Goal: Task Accomplishment & Management: Manage account settings

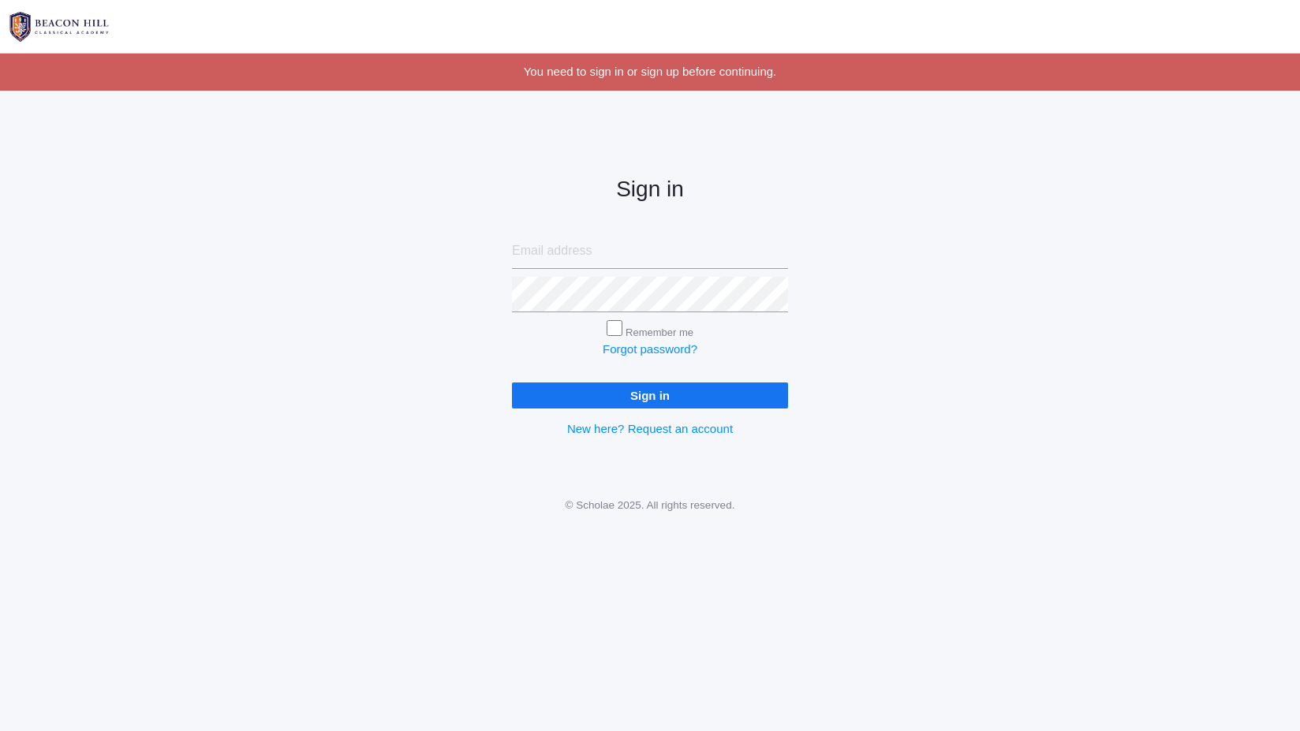
click at [546, 254] on input "email" at bounding box center [650, 252] width 276 height 36
type input "[PERSON_NAME][EMAIL_ADDRESS][DOMAIN_NAME]"
click at [604, 388] on input "Sign in" at bounding box center [650, 396] width 276 height 26
click at [512, 383] on input "Sign in" at bounding box center [650, 396] width 276 height 26
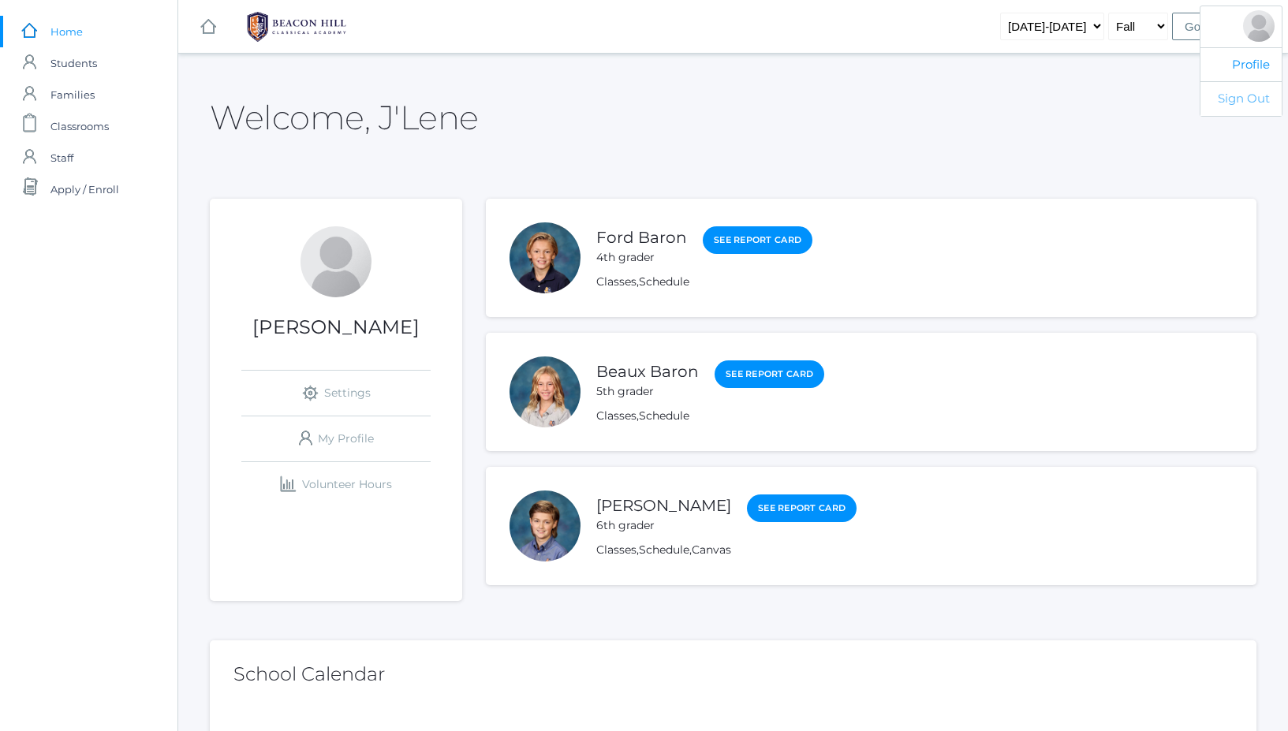
click at [1250, 93] on link "Sign Out" at bounding box center [1241, 98] width 81 height 35
